Goal: Transaction & Acquisition: Book appointment/travel/reservation

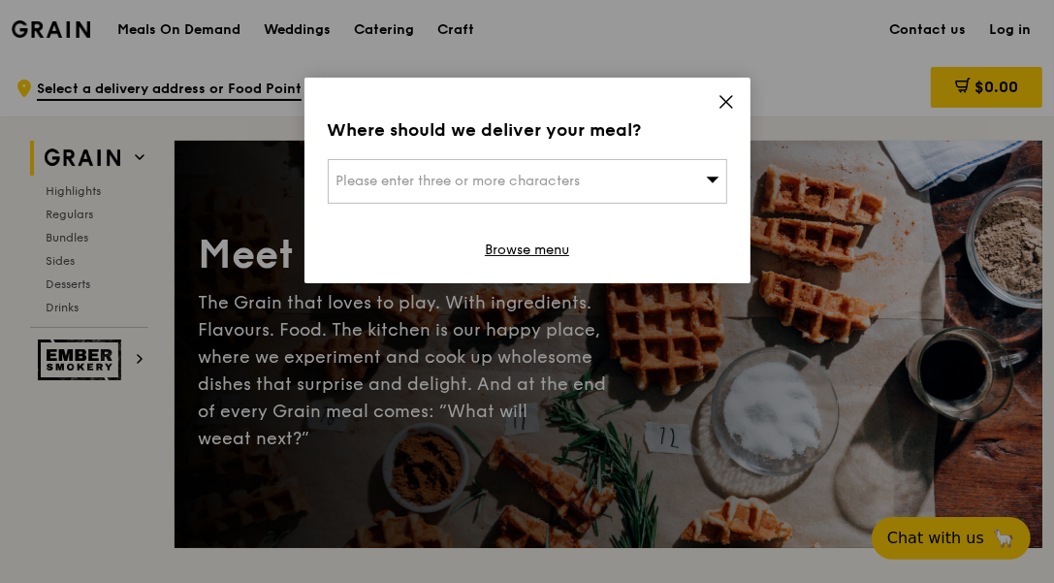
click at [579, 171] on div "Please enter three or more characters" at bounding box center [527, 181] width 399 height 45
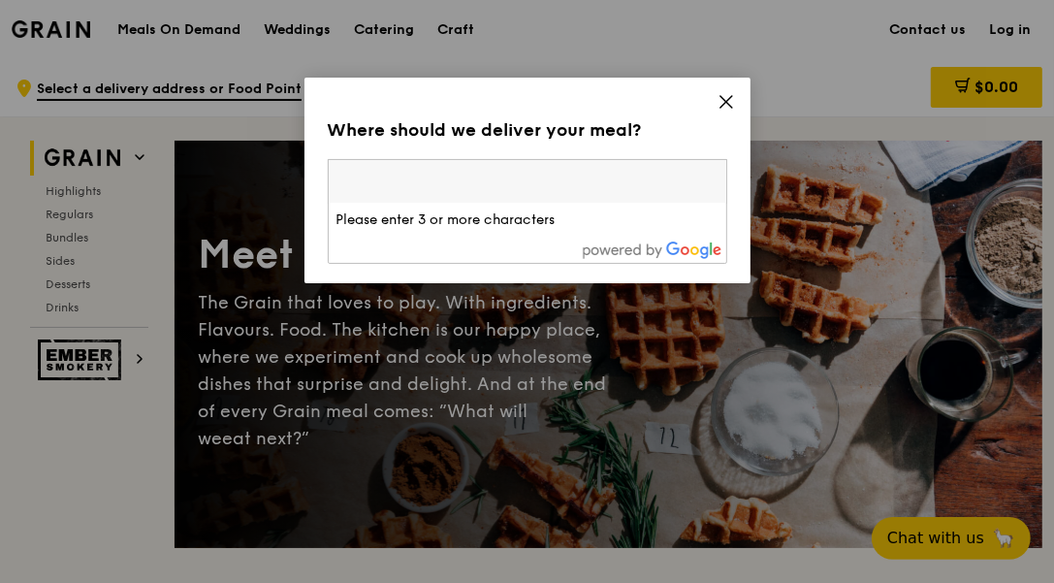
click at [719, 106] on icon at bounding box center [725, 101] width 17 height 17
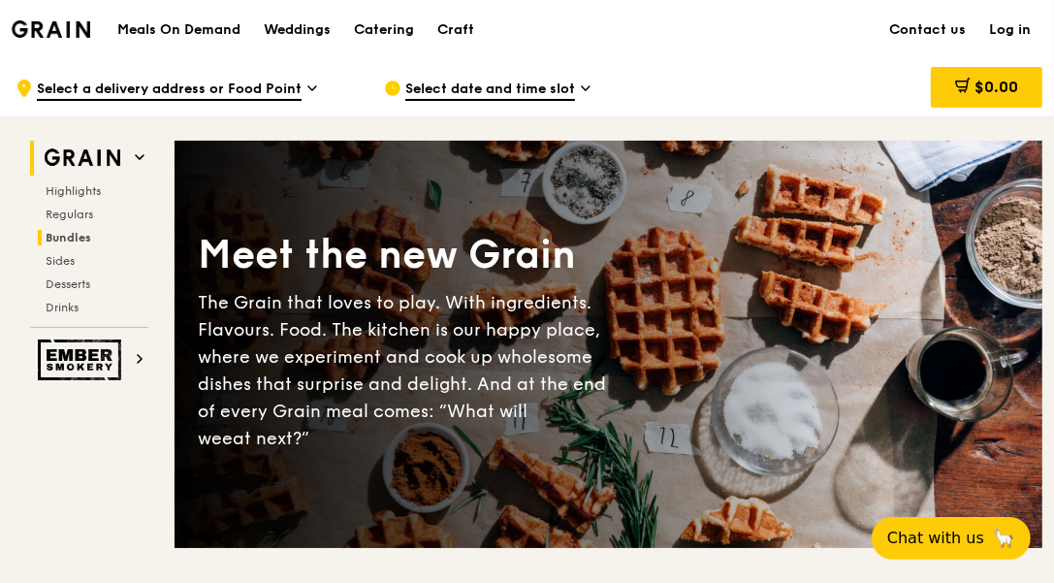
click at [74, 238] on span "Bundles" at bounding box center [69, 238] width 46 height 14
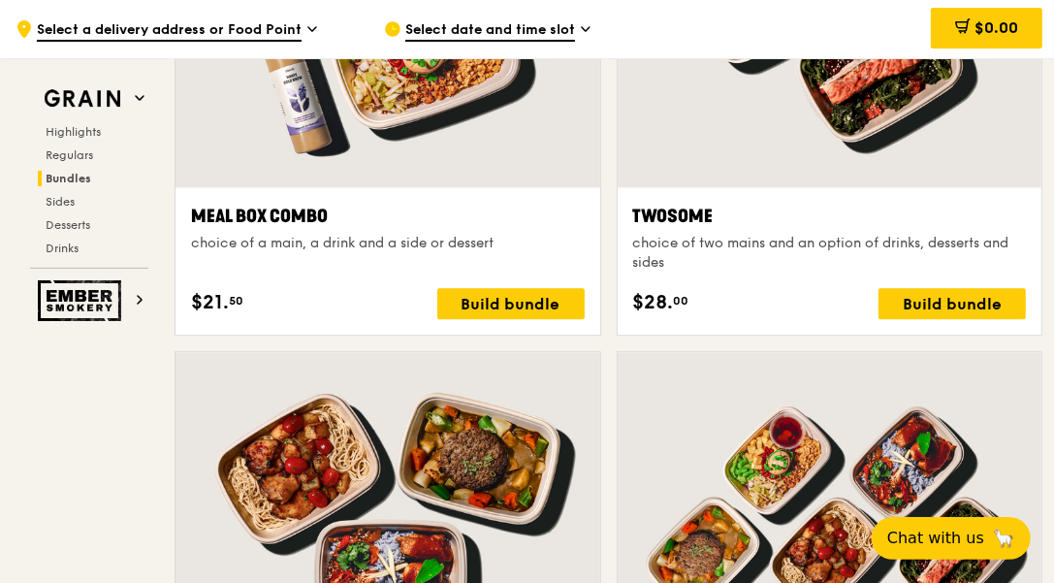
scroll to position [3070, 0]
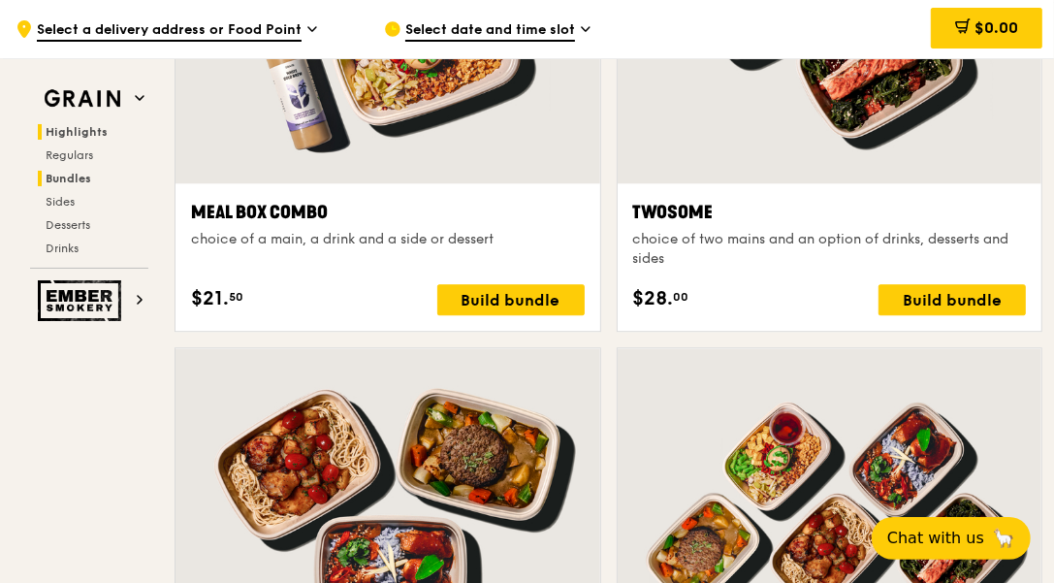
click at [92, 128] on span "Highlights" at bounding box center [77, 132] width 62 height 14
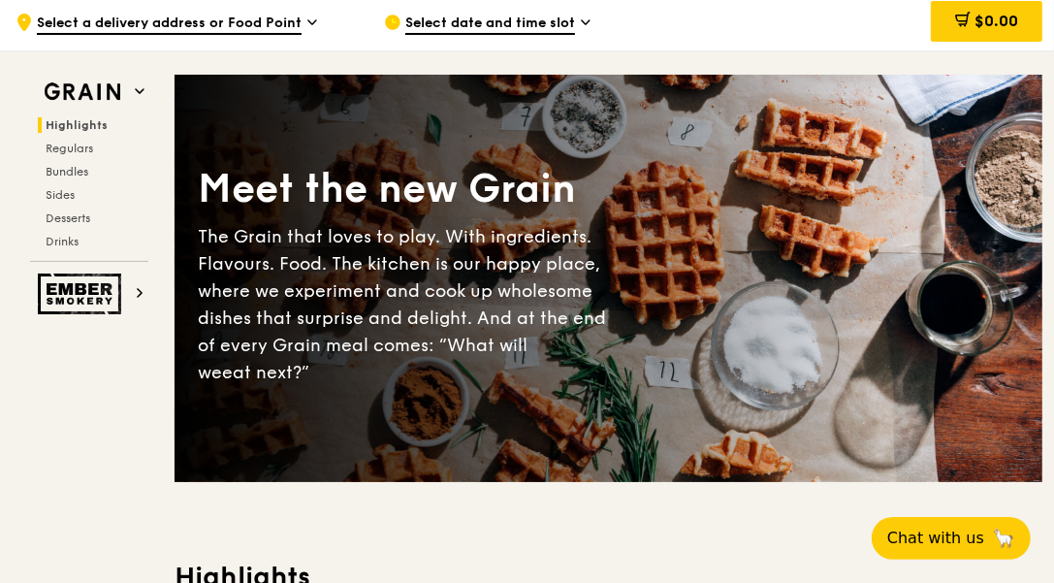
scroll to position [0, 0]
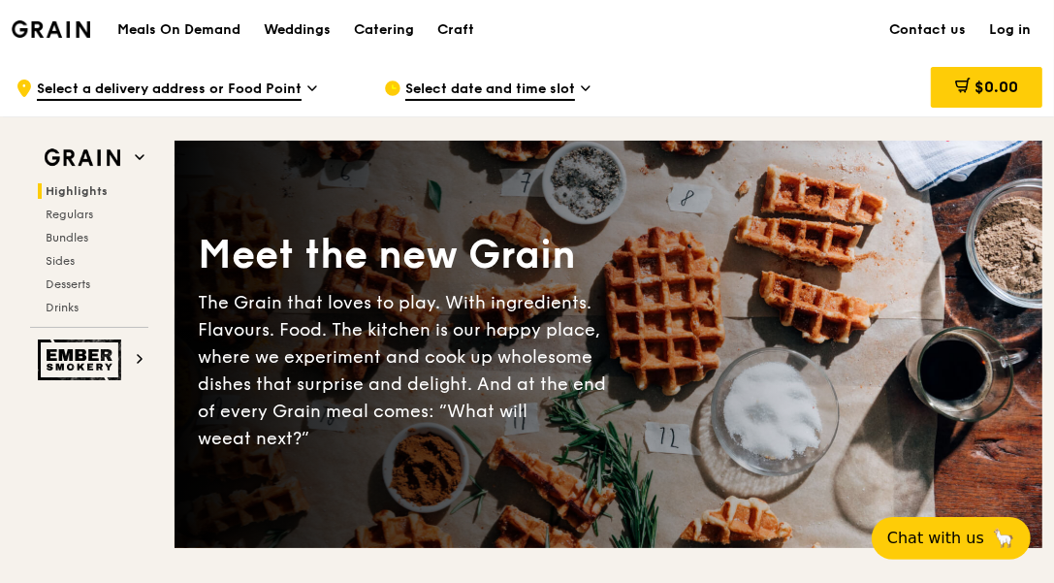
click at [222, 33] on h1 "Meals On Demand" at bounding box center [178, 29] width 123 height 19
click at [204, 24] on h1 "Meals On Demand" at bounding box center [178, 29] width 123 height 19
click at [358, 26] on div "Catering" at bounding box center [384, 30] width 60 height 58
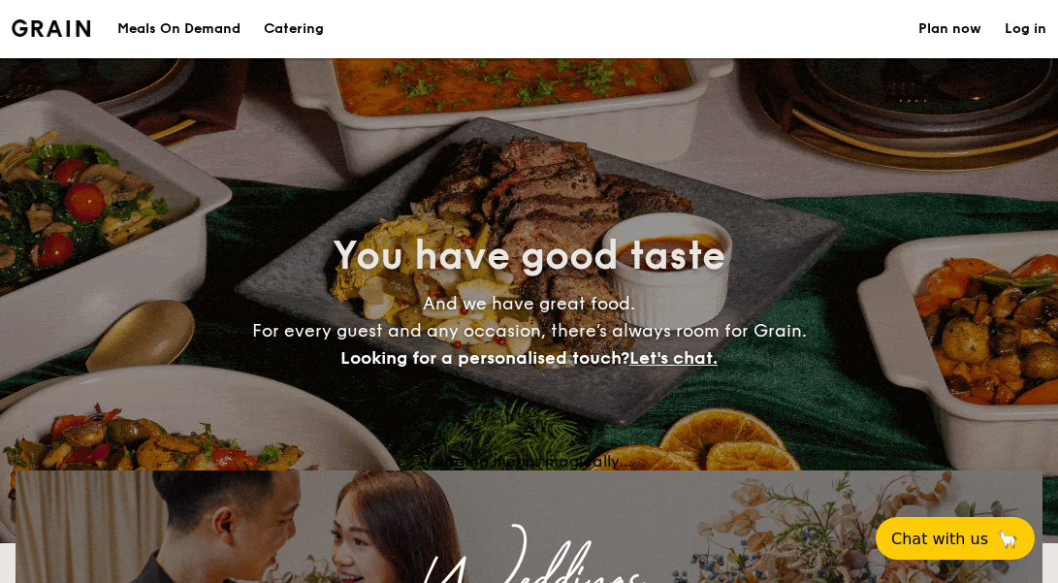
select select
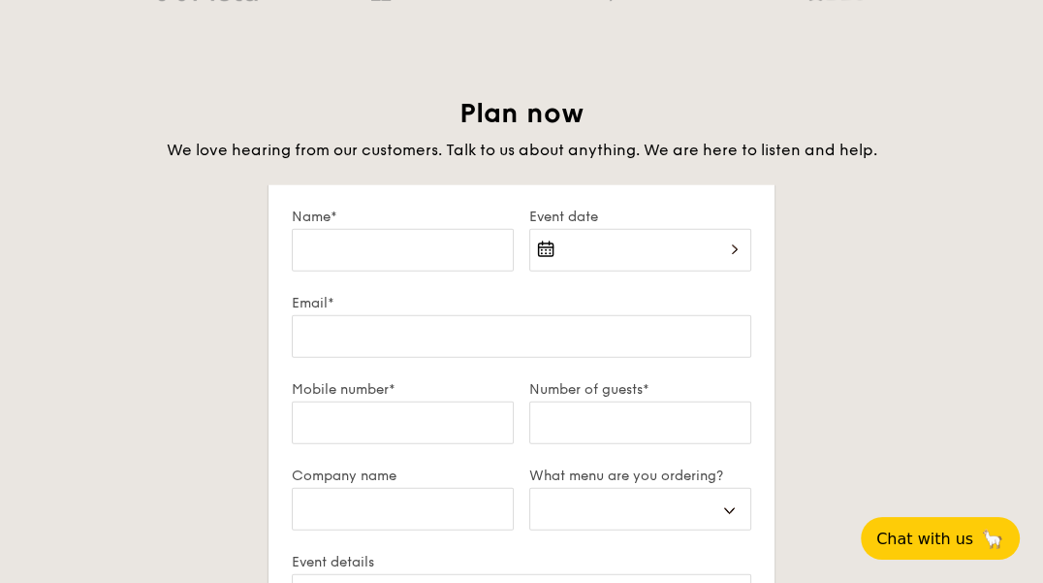
scroll to position [3490, 0]
